Goal: Information Seeking & Learning: Check status

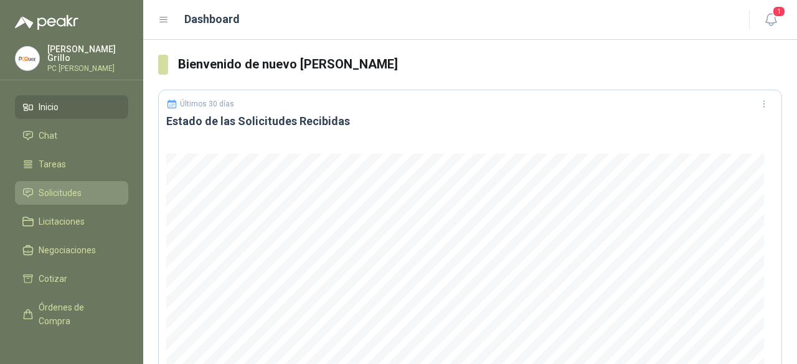
click at [60, 190] on span "Solicitudes" at bounding box center [60, 193] width 43 height 14
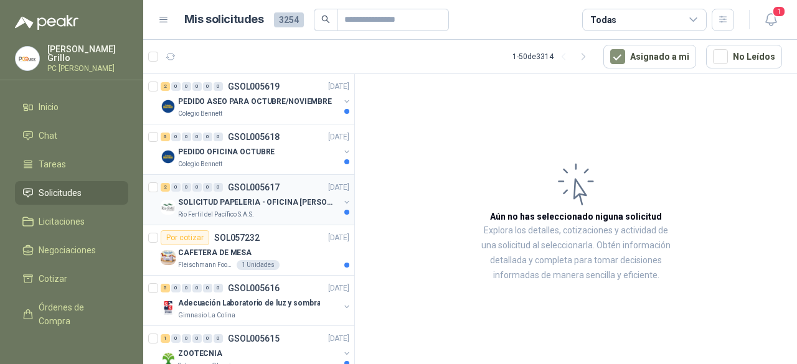
click at [238, 199] on p "SOLICITUD PAPELERIA - OFICINA [PERSON_NAME]" at bounding box center [255, 203] width 155 height 12
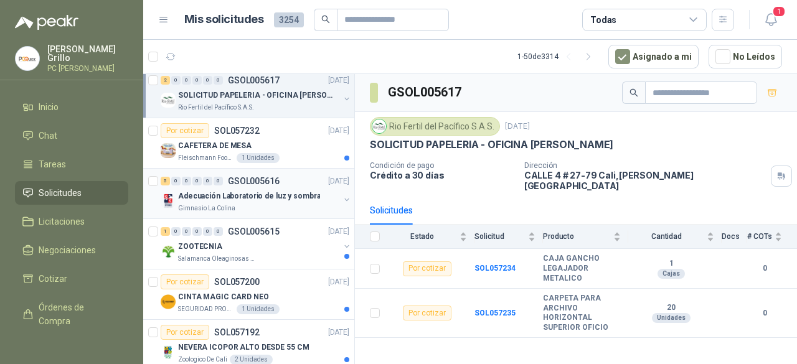
scroll to position [125, 0]
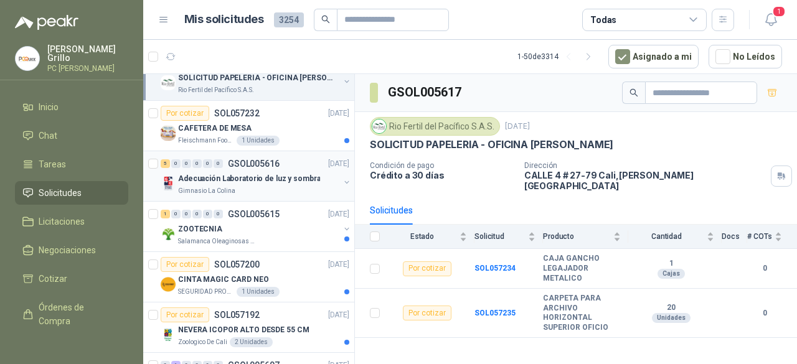
click at [258, 186] on div "Gimnasio La Colina" at bounding box center [258, 191] width 161 height 10
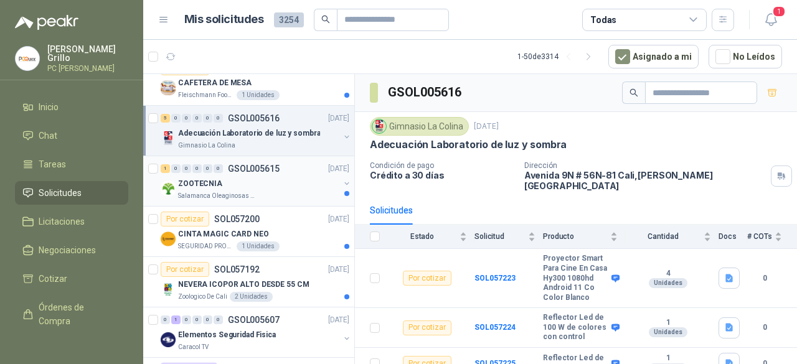
scroll to position [187, 0]
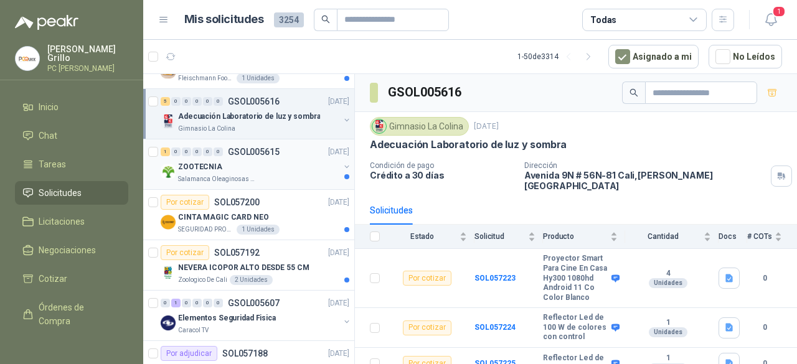
click at [222, 161] on div "ZOOTECNIA" at bounding box center [258, 166] width 161 height 15
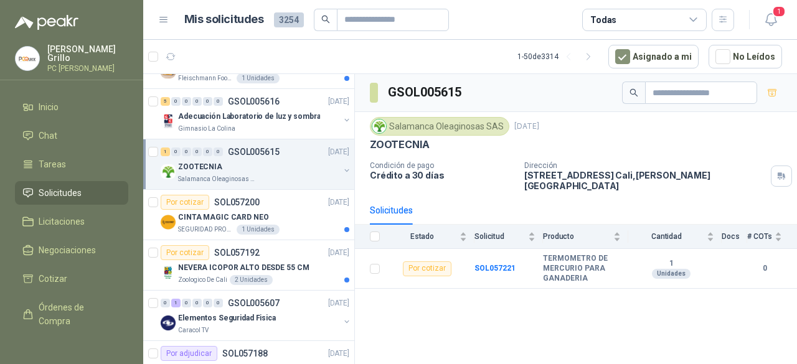
scroll to position [249, 0]
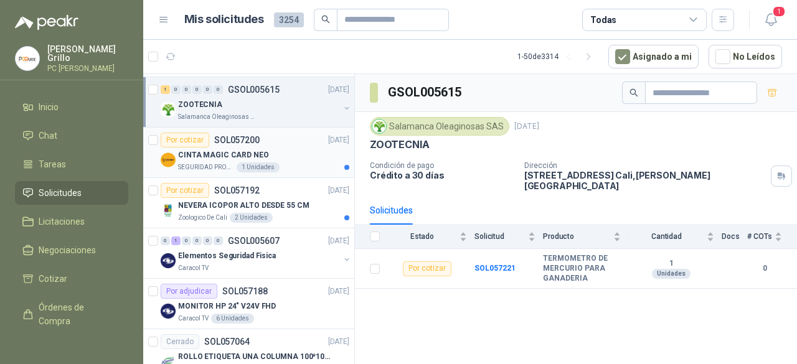
click at [222, 162] on p "SEGURIDAD PROVISER LTDA" at bounding box center [206, 167] width 56 height 10
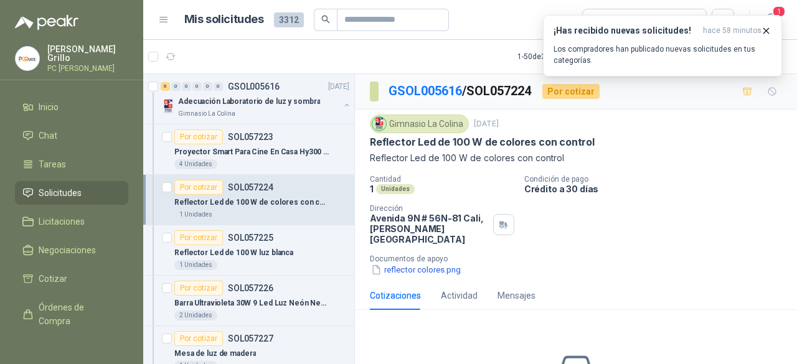
scroll to position [1743, 0]
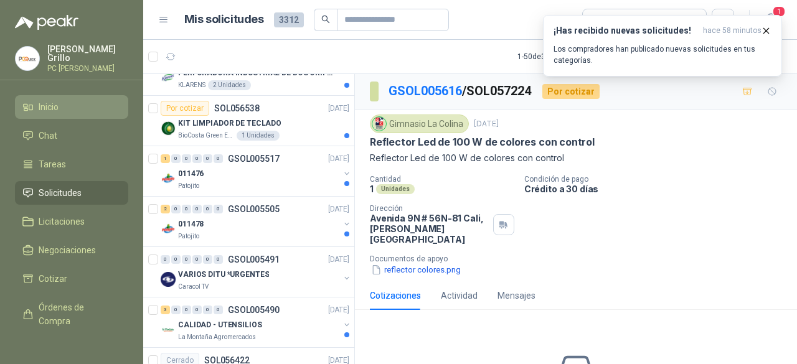
click at [40, 105] on span "Inicio" at bounding box center [49, 107] width 20 height 14
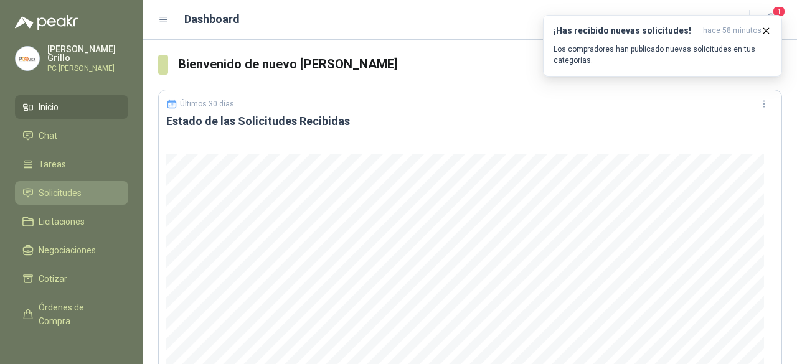
click at [56, 195] on span "Solicitudes" at bounding box center [60, 193] width 43 height 14
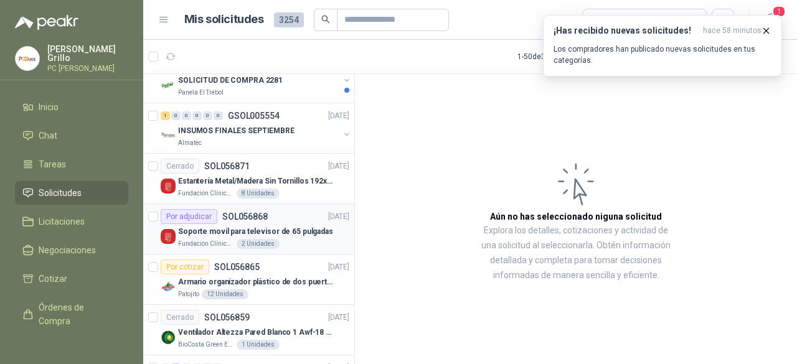
scroll to position [747, 0]
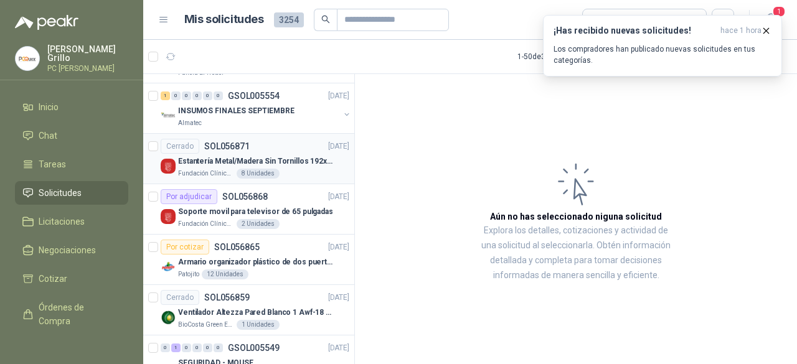
click at [209, 169] on p "Fundación Clínica Shaio" at bounding box center [206, 174] width 56 height 10
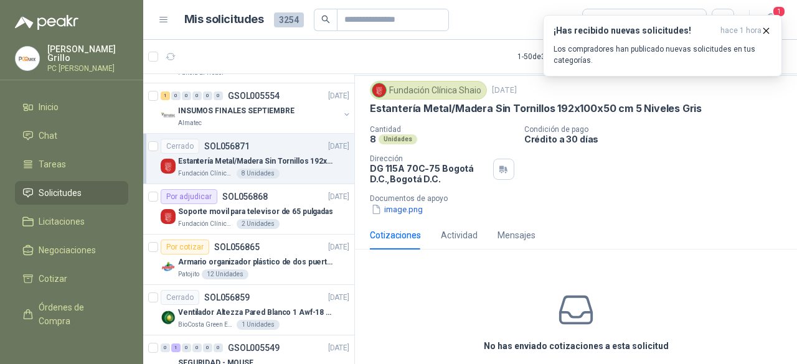
scroll to position [49, 0]
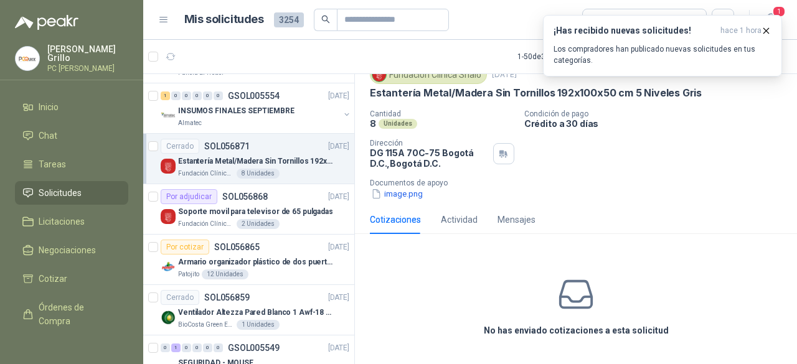
click at [562, 299] on icon at bounding box center [576, 294] width 39 height 39
click at [254, 157] on p "Estantería Metal/Madera Sin Tornillos 192x100x50 cm 5 Niveles Gris" at bounding box center [255, 162] width 155 height 12
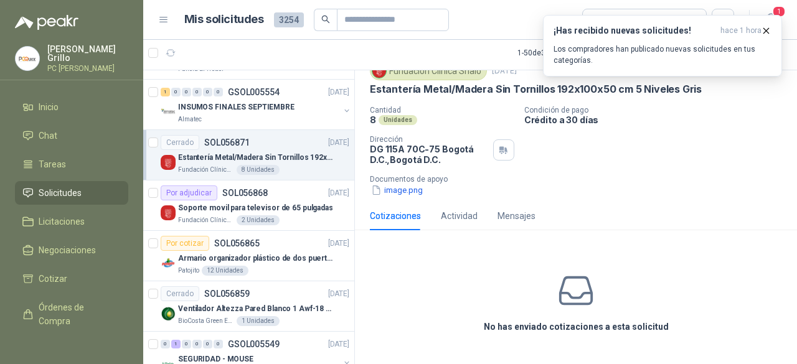
click at [401, 214] on div "Cotizaciones" at bounding box center [395, 216] width 51 height 14
click at [573, 307] on icon at bounding box center [576, 290] width 39 height 39
click at [252, 236] on div "Por cotizar SOL056865" at bounding box center [210, 243] width 99 height 15
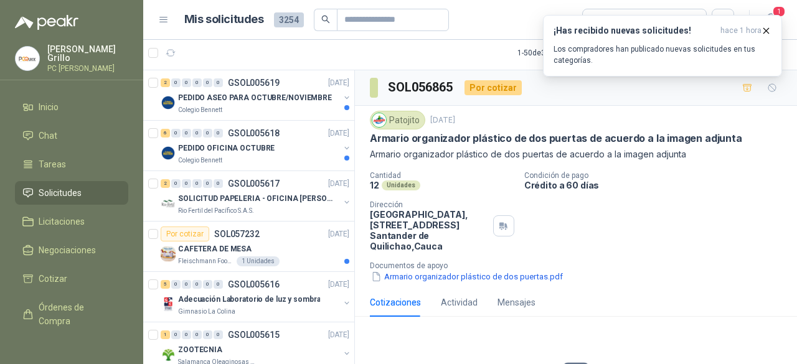
click at [47, 50] on div "Juan Grillo PC QUICK" at bounding box center [71, 58] width 113 height 27
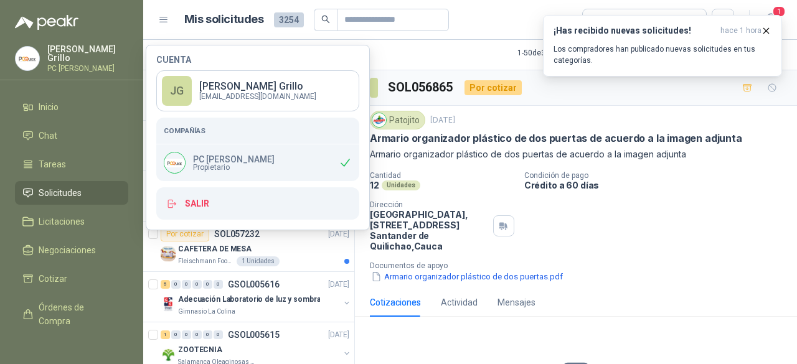
click at [476, 165] on div "Patojito 22 sept, 2025 Armario organizador plástico de dos puertas de acuerdo a…" at bounding box center [576, 197] width 412 height 172
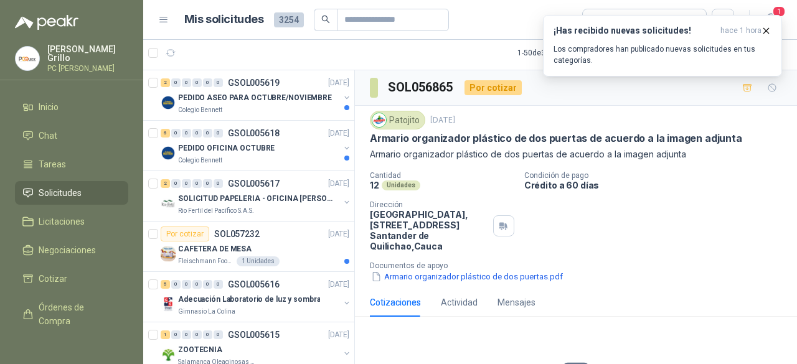
click at [54, 186] on span "Solicitudes" at bounding box center [60, 193] width 43 height 14
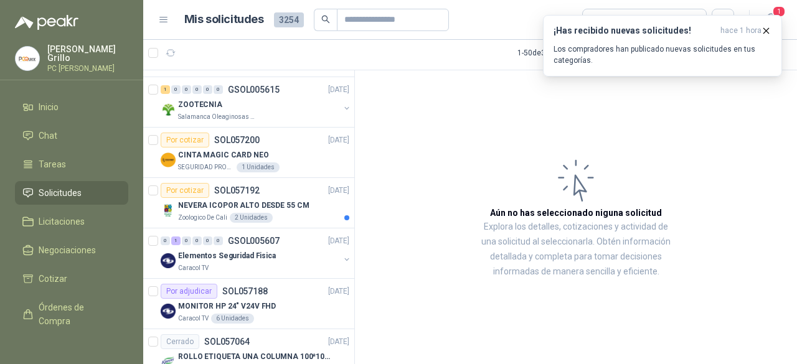
scroll to position [311, 0]
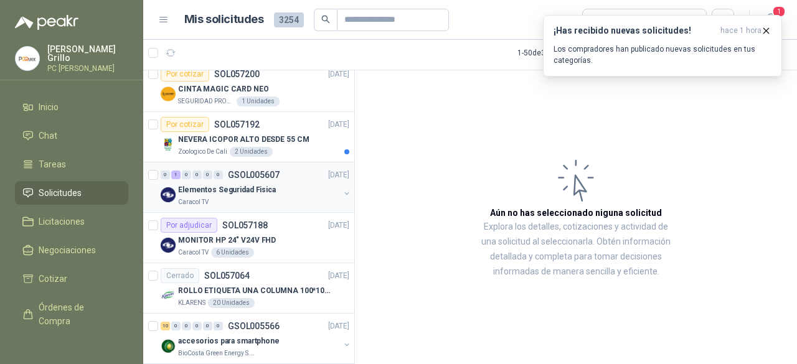
click at [270, 178] on div "0 1 0 0 0 0 GSOL005607 23/09/25" at bounding box center [256, 174] width 191 height 15
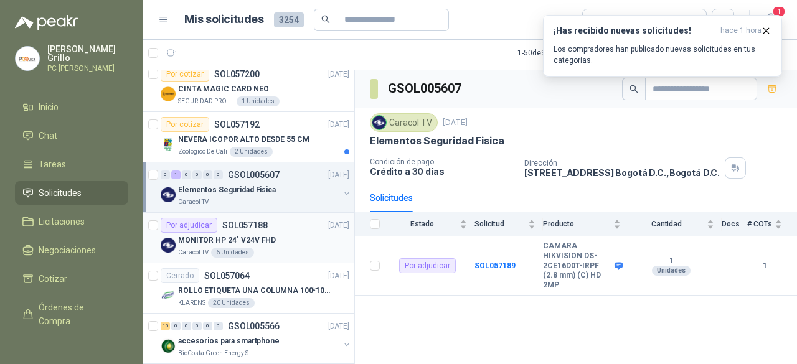
click at [277, 224] on div "Por adjudicar SOL057188 23/09/25" at bounding box center [255, 225] width 189 height 15
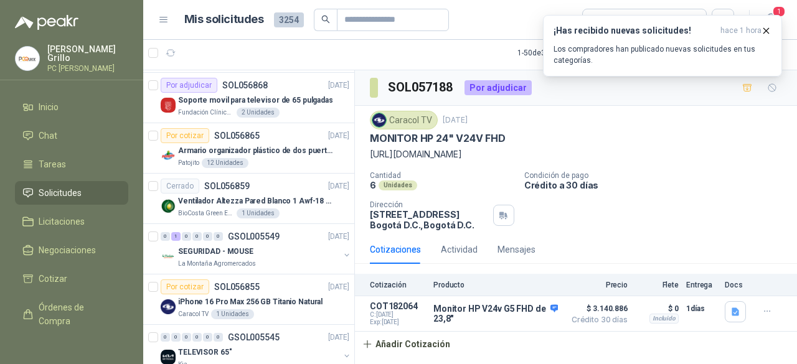
scroll to position [872, 0]
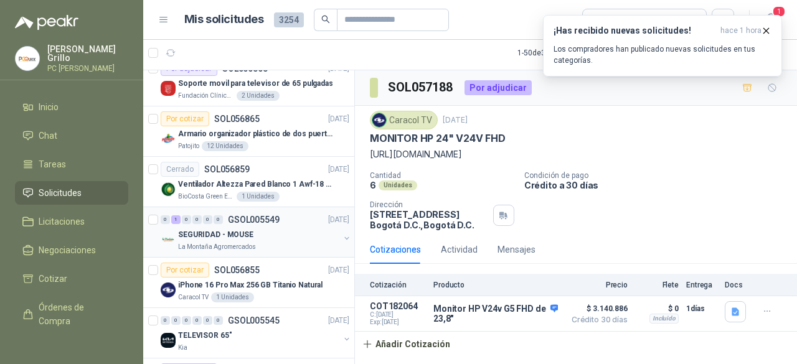
click at [286, 227] on div "SEGURIDAD - MOUSE" at bounding box center [258, 234] width 161 height 15
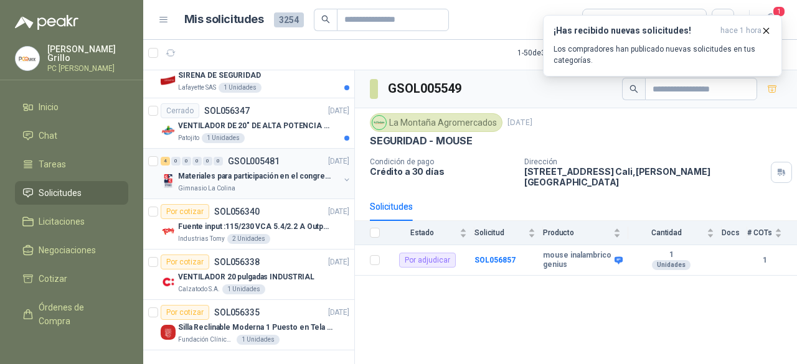
scroll to position [2244, 0]
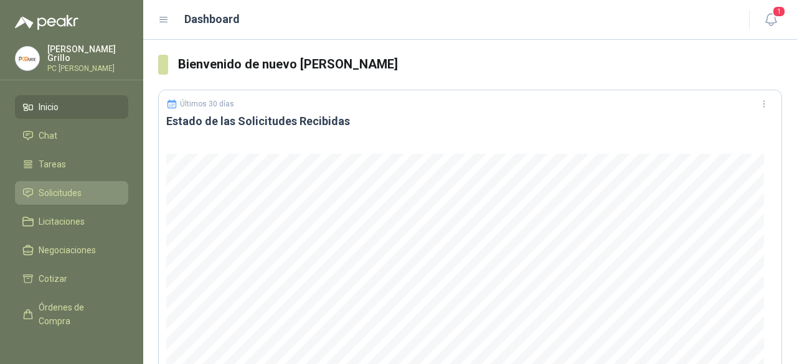
click at [41, 192] on span "Solicitudes" at bounding box center [60, 193] width 43 height 14
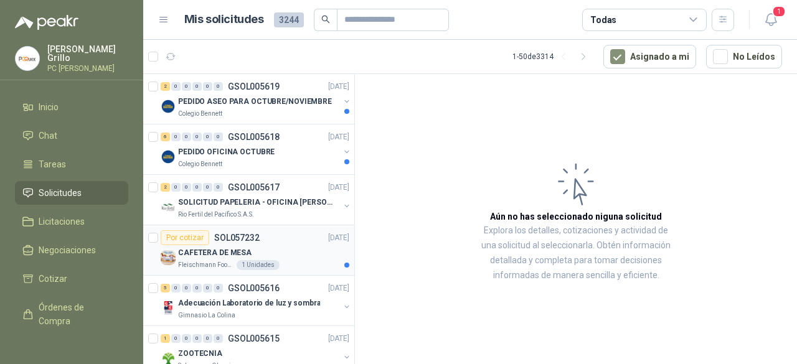
click at [252, 245] on div "CAFETERA DE MESA" at bounding box center [263, 252] width 171 height 15
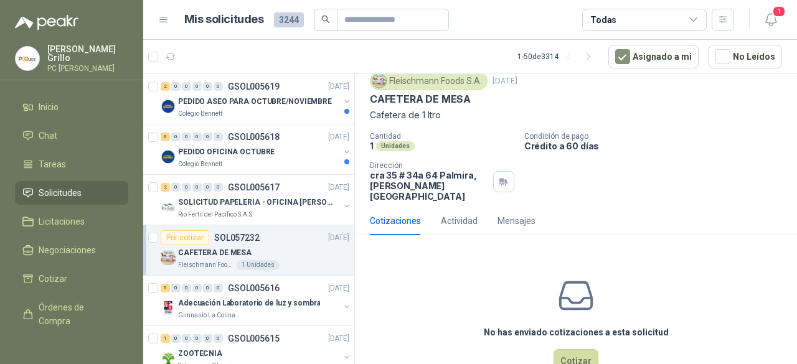
scroll to position [67, 0]
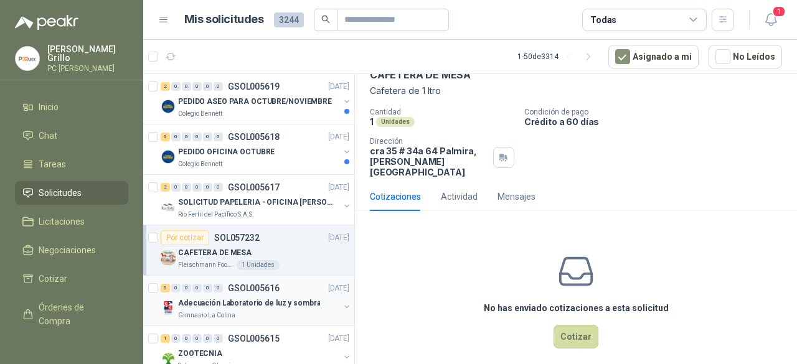
click at [270, 284] on p "GSOL005616" at bounding box center [254, 288] width 52 height 9
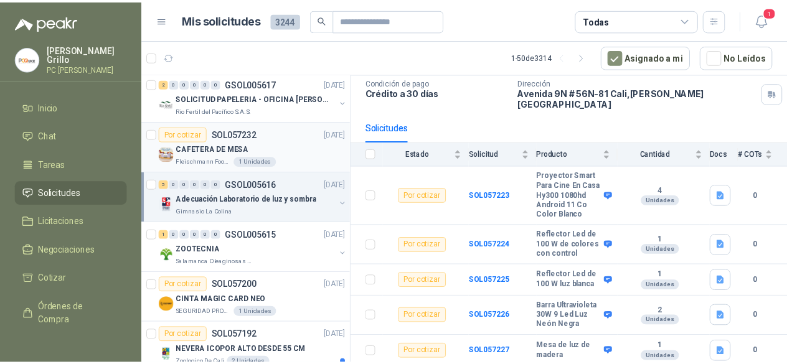
scroll to position [125, 0]
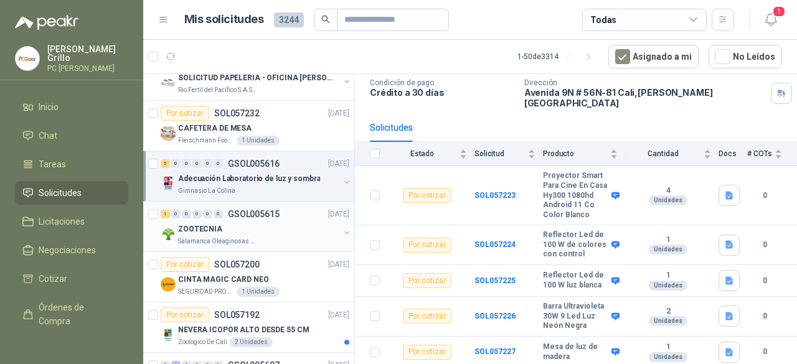
click at [248, 219] on div "1 0 0 0 0 0 GSOL005615 [DATE]" at bounding box center [256, 214] width 191 height 15
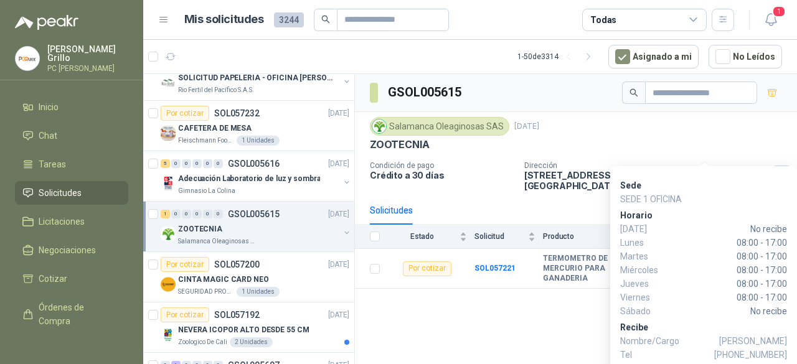
click at [700, 169] on div "Sede SEDE 1 OFICINA [PERSON_NAME][DATE] No recibe [DATE] 08:00 - 17:00 [DATE] 0…" at bounding box center [703, 268] width 187 height 205
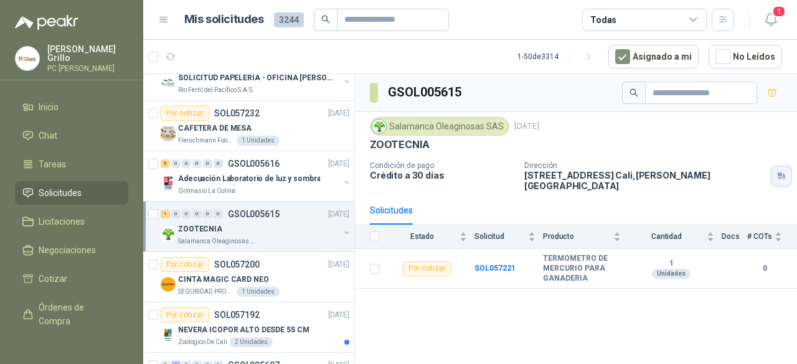
click at [771, 166] on button "button" at bounding box center [781, 176] width 21 height 21
click at [233, 276] on p "CINTA MAGIC CARD NEO" at bounding box center [223, 280] width 91 height 12
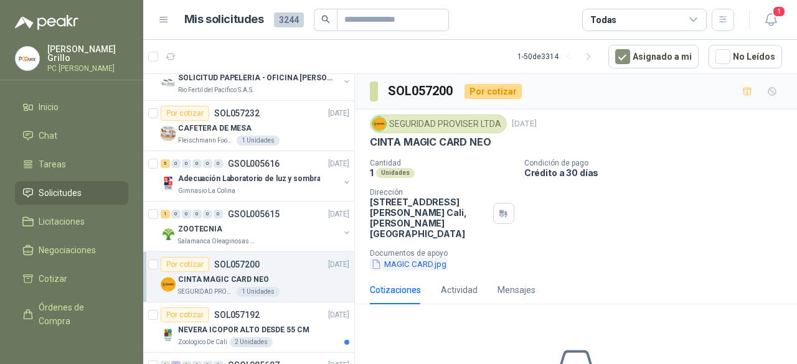
click at [416, 258] on button "MAGIC CARD.jpg" at bounding box center [409, 264] width 78 height 13
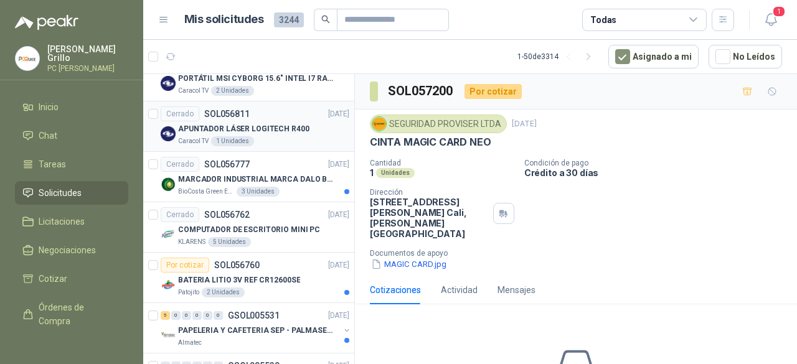
scroll to position [1245, 0]
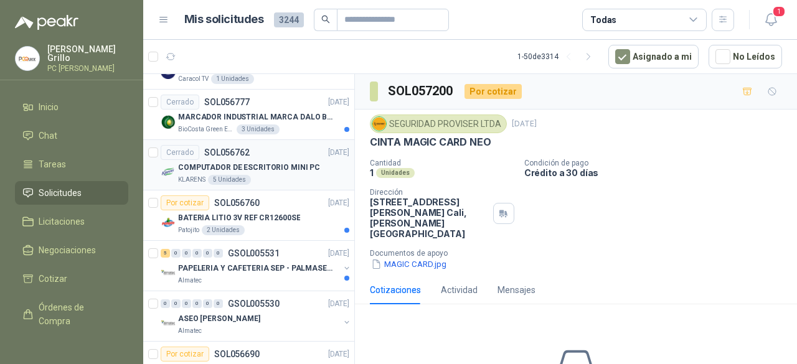
click at [222, 177] on div "5 Unidades" at bounding box center [229, 180] width 43 height 10
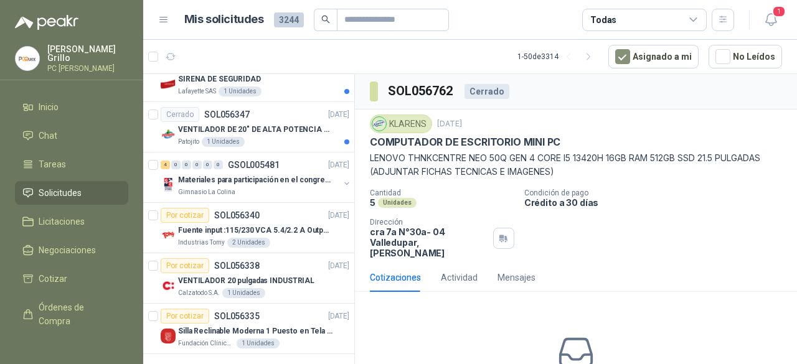
scroll to position [2244, 0]
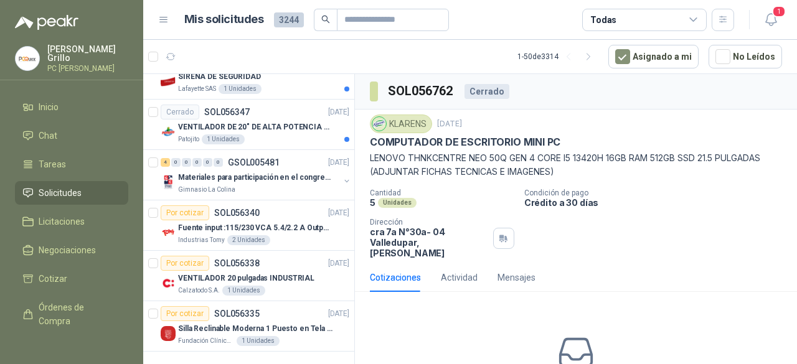
click at [61, 57] on p "[PERSON_NAME]" at bounding box center [87, 53] width 81 height 17
